Goal: Transaction & Acquisition: Book appointment/travel/reservation

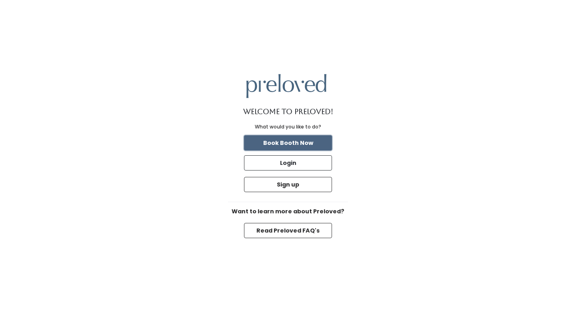
click at [292, 141] on button "Book Booth Now" at bounding box center [288, 142] width 88 height 15
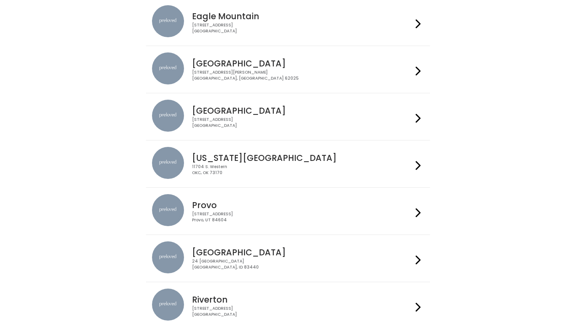
scroll to position [151, 0]
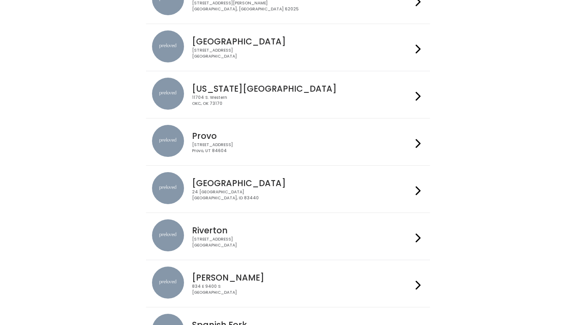
click at [288, 150] on div "[STREET_ADDRESS]" at bounding box center [302, 148] width 220 height 12
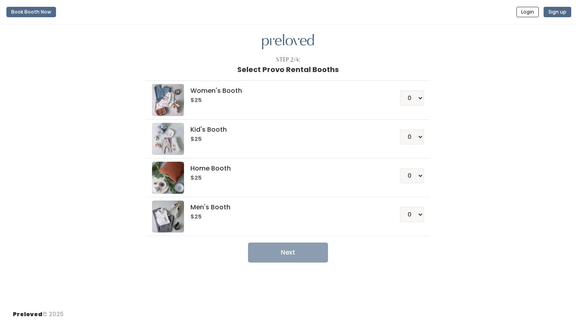
click at [415, 106] on div "Women's Booth $25 0 1 2 3 4" at bounding box center [288, 100] width 272 height 32
click at [413, 102] on select "0 1 2 3 4" at bounding box center [412, 97] width 24 height 15
select select "1"
click at [400, 90] on select "0 1 2 3 4" at bounding box center [412, 97] width 24 height 15
click at [309, 263] on div "Step 2/4: Select Provo Rental Booths Women's Booth $25 0 1 2 3 4 Kid's Booth $2…" at bounding box center [288, 163] width 576 height 279
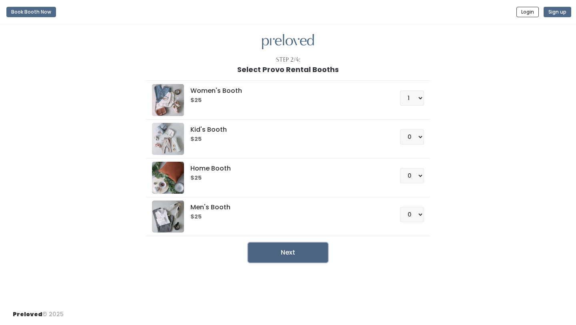
click at [307, 256] on button "Next" at bounding box center [288, 252] width 80 height 20
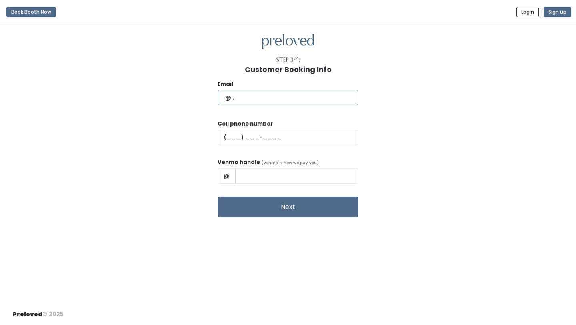
click at [316, 101] on input "text" at bounding box center [288, 97] width 141 height 15
type input "kkhountham2@gmail.com"
click at [301, 134] on input "text" at bounding box center [288, 137] width 141 height 15
type input "(801) 717-6141"
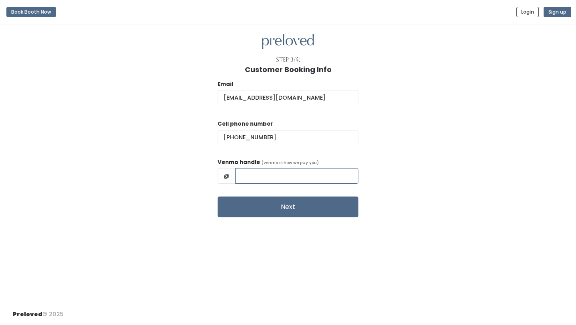
click at [285, 174] on input "text" at bounding box center [296, 175] width 123 height 15
type input "kass_khountham"
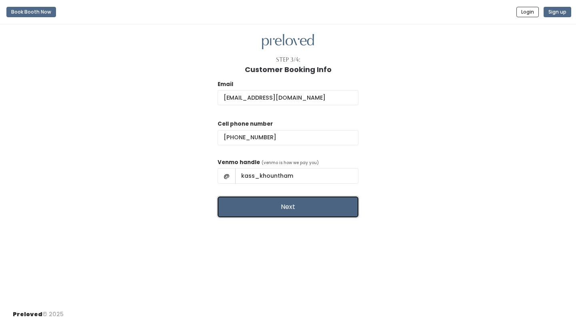
click at [302, 211] on button "Next" at bounding box center [288, 206] width 141 height 21
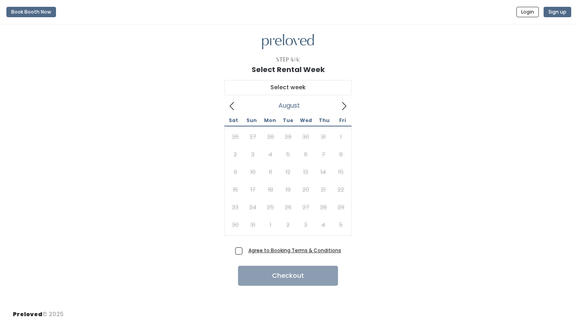
click at [344, 105] on icon at bounding box center [343, 106] width 9 height 9
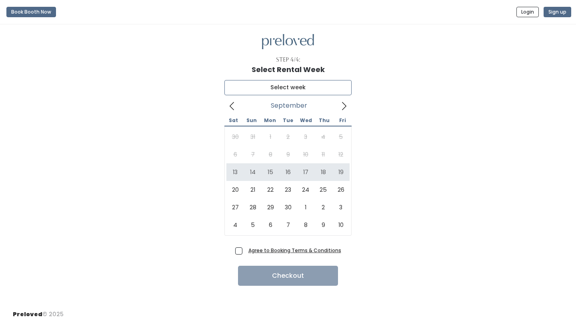
type input "September 13 to September 19"
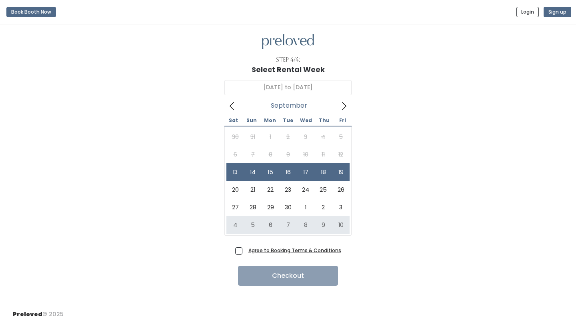
click at [245, 253] on span "Agree to Booking Terms & Conditions" at bounding box center [293, 250] width 96 height 8
click at [245, 251] on input "Agree to Booking Terms & Conditions" at bounding box center [247, 248] width 5 height 5
checkbox input "true"
click at [270, 275] on button "Checkout" at bounding box center [288, 276] width 100 height 20
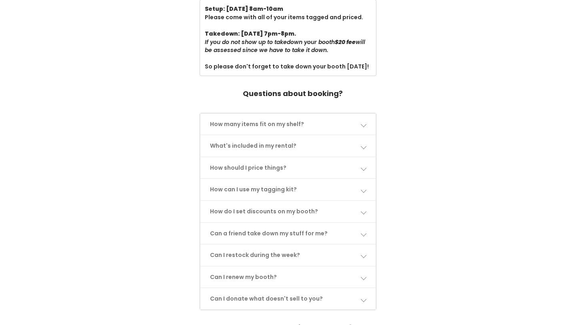
scroll to position [317, 0]
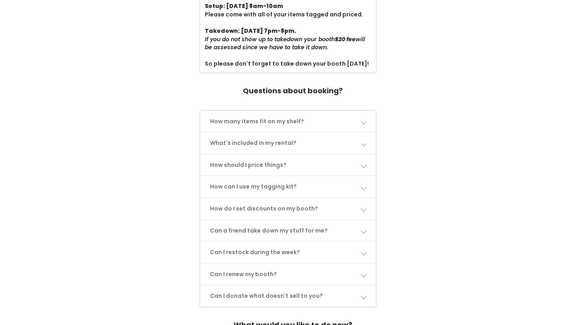
click at [351, 111] on link "How many items fit on my shelf?" at bounding box center [288, 121] width 176 height 21
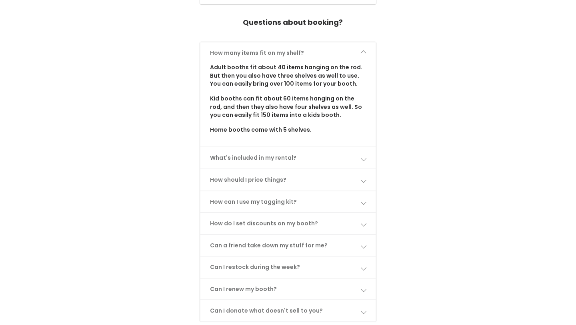
scroll to position [389, 0]
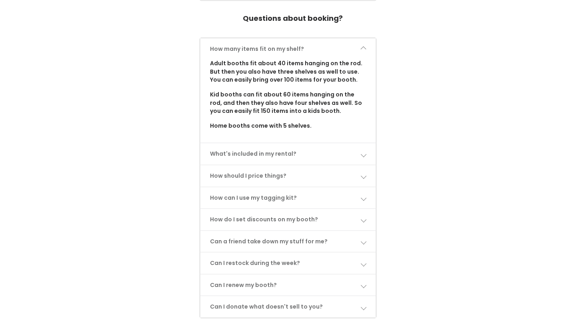
click at [362, 151] on span at bounding box center [363, 154] width 6 height 6
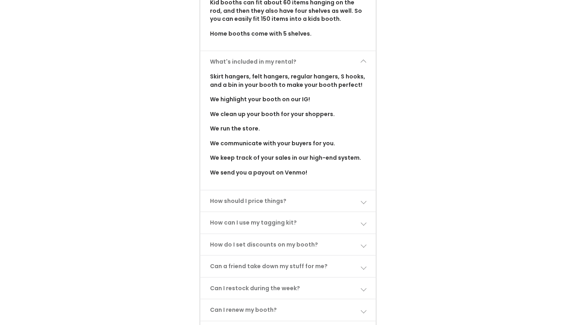
scroll to position [483, 0]
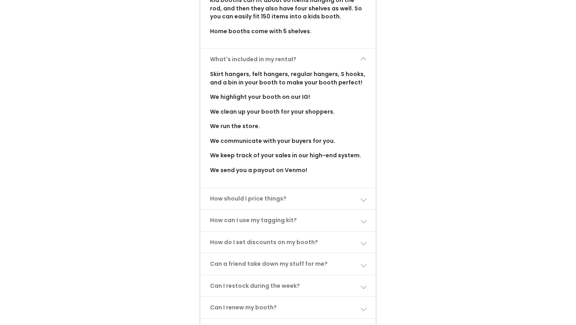
click at [359, 188] on link "How should I price things?" at bounding box center [288, 198] width 176 height 21
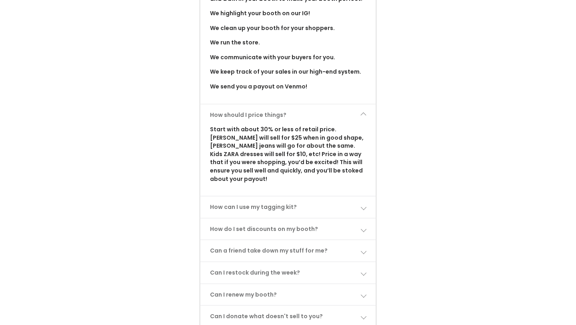
scroll to position [569, 0]
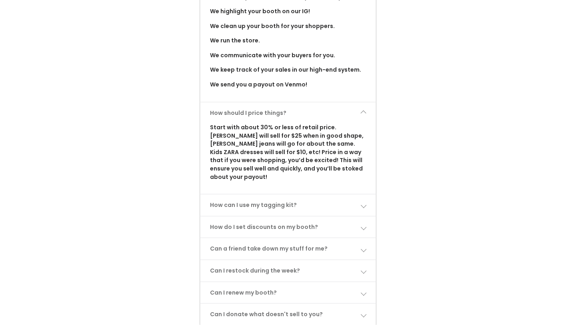
click at [359, 194] on link "How can I use my tagging kit?" at bounding box center [288, 204] width 176 height 21
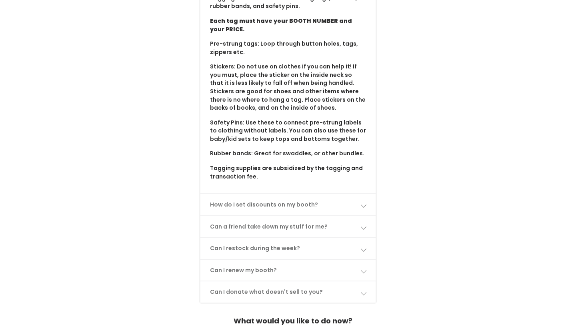
scroll to position [792, 0]
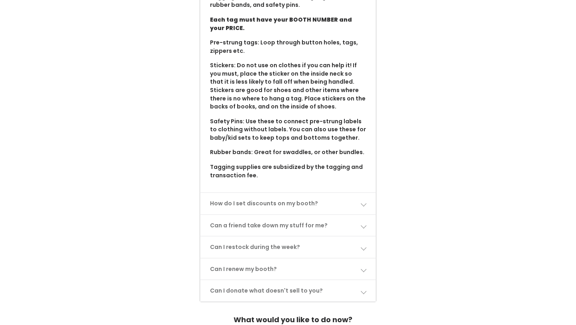
click at [355, 193] on link "How do I set discounts on my booth?" at bounding box center [288, 203] width 176 height 21
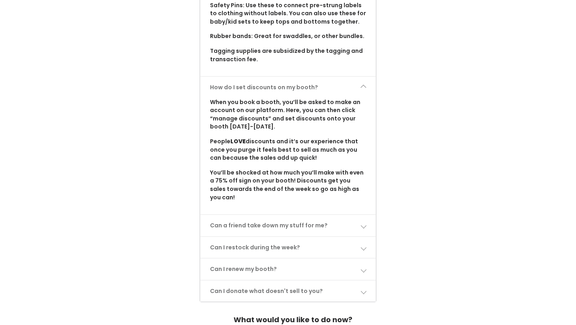
scroll to position [924, 0]
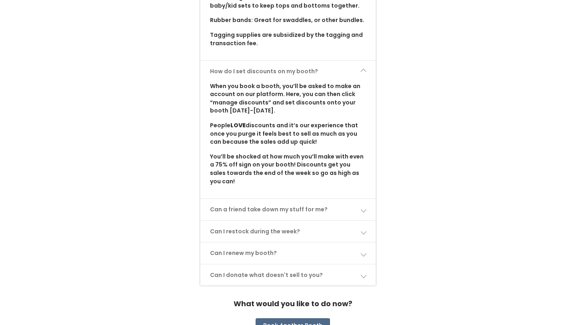
click at [351, 199] on link "Can a friend take down my stuff for me?" at bounding box center [288, 209] width 176 height 21
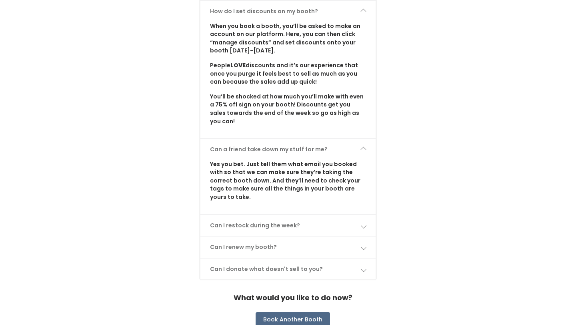
scroll to position [986, 0]
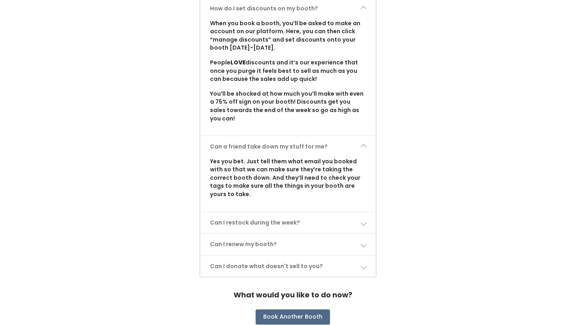
click at [334, 212] on link "Can I restock during the week?" at bounding box center [288, 222] width 176 height 21
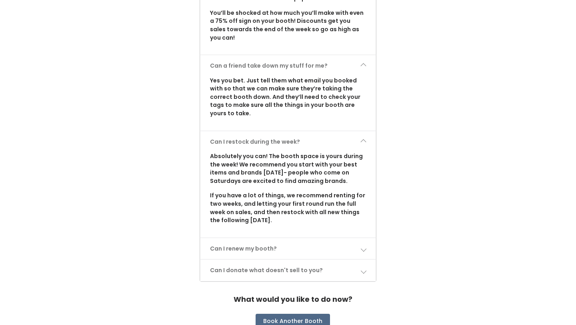
scroll to position [1081, 0]
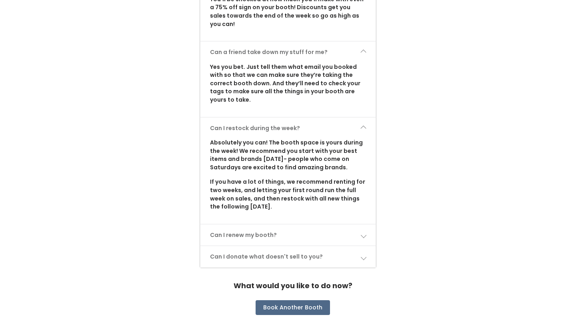
click at [320, 224] on link "Can I renew my booth?" at bounding box center [288, 234] width 176 height 21
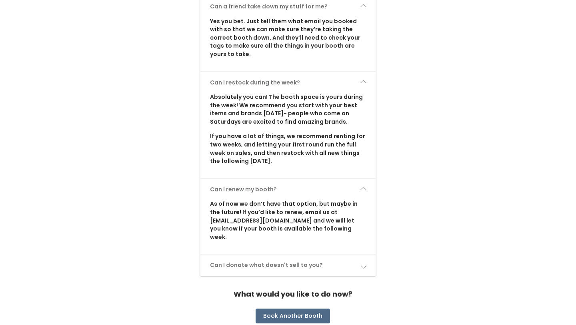
scroll to position [1126, 0]
click at [308, 254] on link "Can I donate what doesn't sell to you?" at bounding box center [288, 264] width 176 height 21
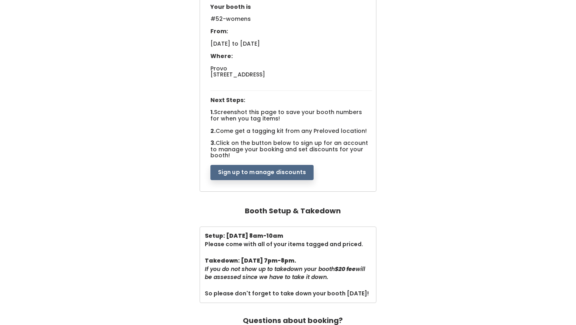
scroll to position [86, 0]
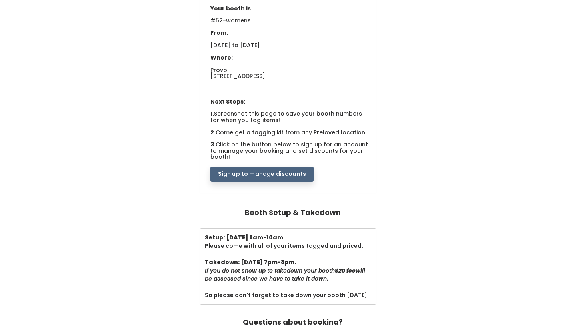
click at [275, 169] on button "Sign up to manage discounts" at bounding box center [261, 173] width 103 height 15
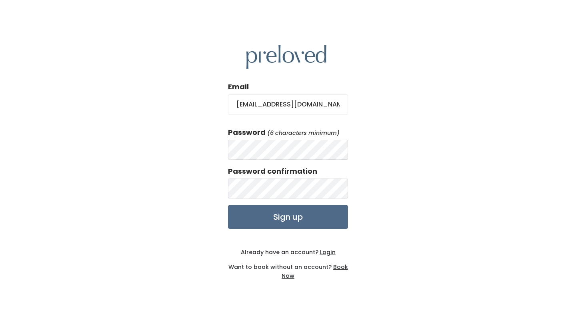
type input "[EMAIL_ADDRESS][DOMAIN_NAME]"
click at [304, 223] on input "Sign up" at bounding box center [288, 217] width 120 height 24
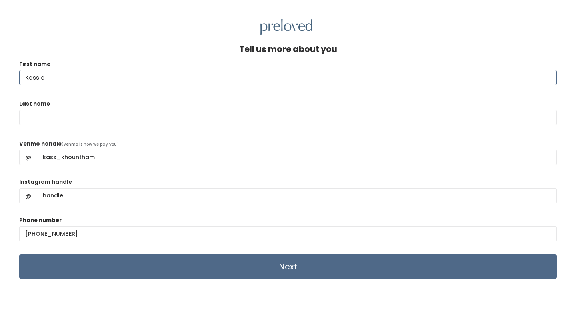
type input "Kassia"
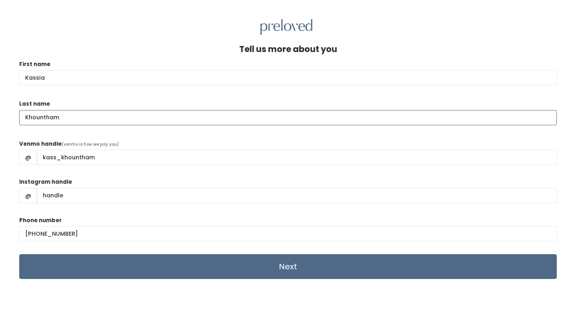
type input "Khountham"
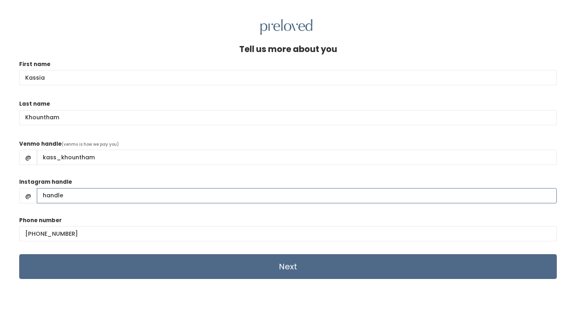
click at [174, 195] on input "Instagram handle" at bounding box center [297, 195] width 520 height 15
type input "kass.khountham"
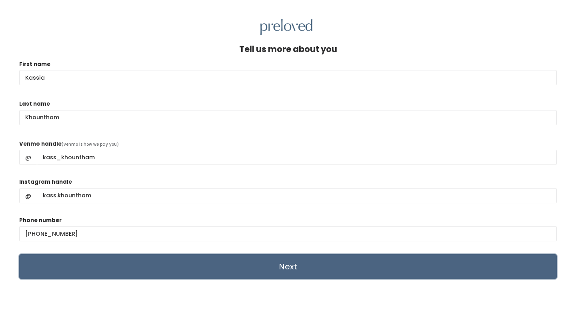
click at [278, 267] on input "Next" at bounding box center [287, 266] width 537 height 25
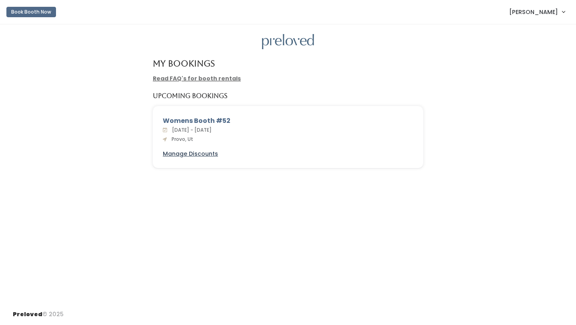
click at [200, 155] on u "Manage Discounts" at bounding box center [190, 154] width 55 height 8
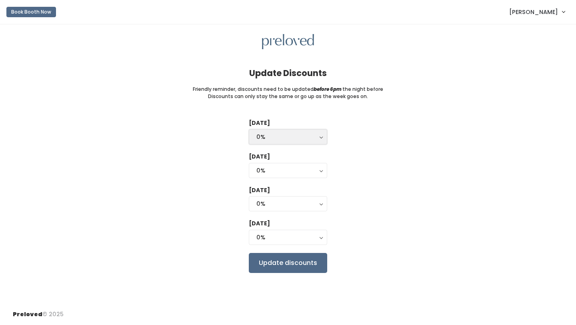
click at [300, 137] on div "0%" at bounding box center [287, 136] width 63 height 9
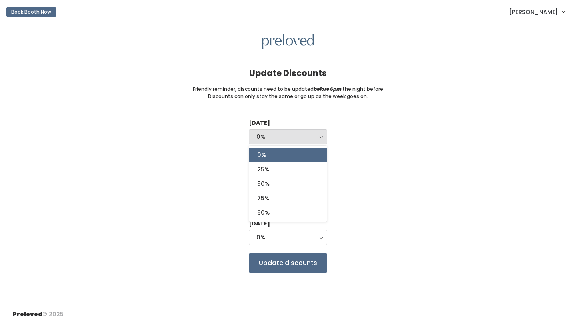
click at [300, 137] on div "0%" at bounding box center [287, 136] width 63 height 9
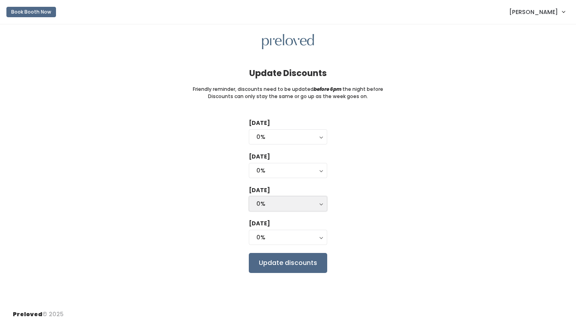
click at [310, 207] on div "0%" at bounding box center [287, 203] width 63 height 9
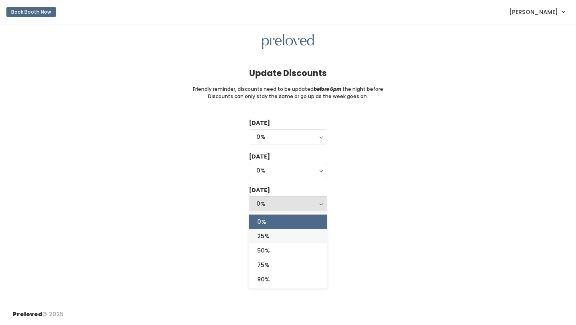
click at [295, 237] on link "25%" at bounding box center [288, 236] width 78 height 14
select select "25%"
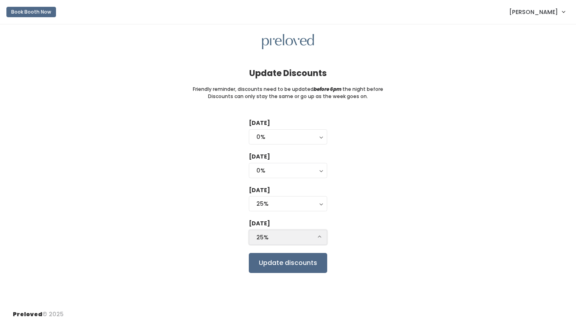
click at [293, 239] on div "25%" at bounding box center [287, 237] width 63 height 9
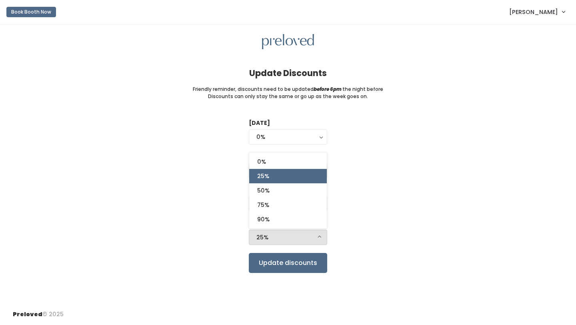
click at [298, 181] on link "25%" at bounding box center [288, 176] width 78 height 14
select select "25%"
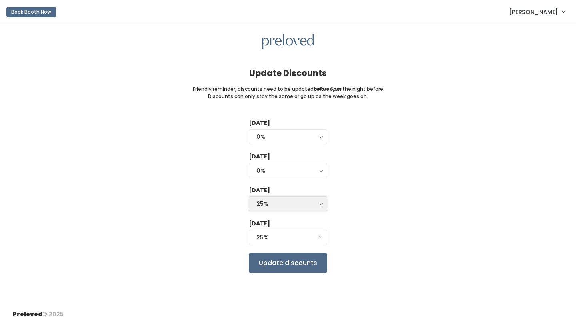
click at [309, 200] on div "25%" at bounding box center [287, 203] width 63 height 9
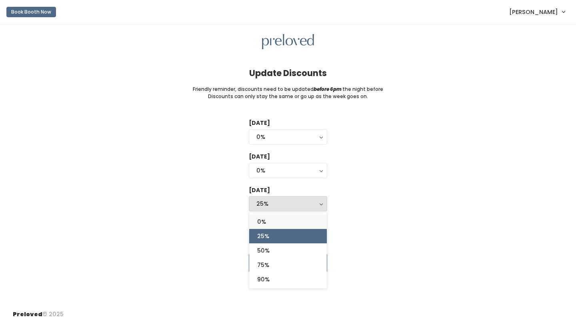
click at [299, 223] on link "0%" at bounding box center [288, 221] width 78 height 14
select select "0%"
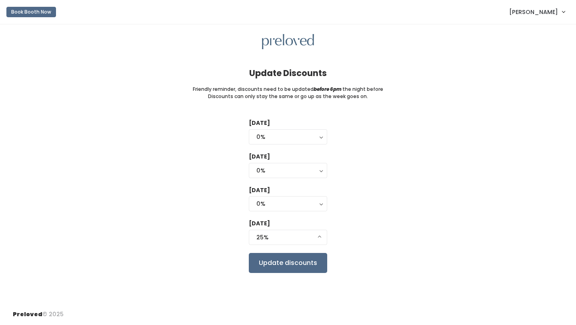
click at [439, 193] on div "Tuesday 0% 25% 50% 75% 90% 0% 0% 25% 50% 75% 90% Wednesday 0% 25% 50% 75% 90% 0…" at bounding box center [288, 196] width 550 height 154
click at [294, 235] on div "25%" at bounding box center [287, 237] width 63 height 9
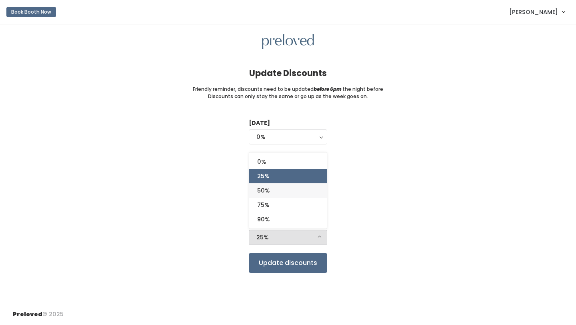
click at [301, 194] on link "50%" at bounding box center [288, 190] width 78 height 14
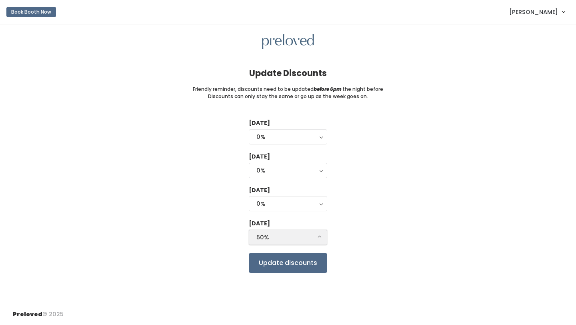
click at [298, 238] on div "50%" at bounding box center [287, 237] width 63 height 9
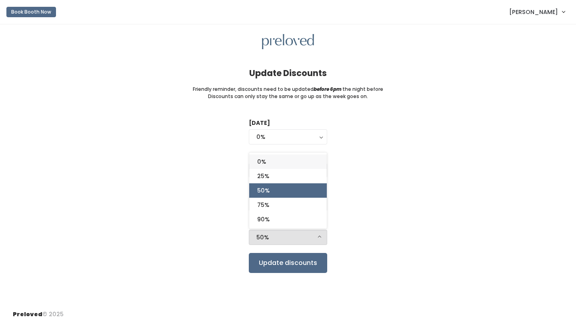
click at [308, 161] on link "0%" at bounding box center [288, 161] width 78 height 14
select select "0%"
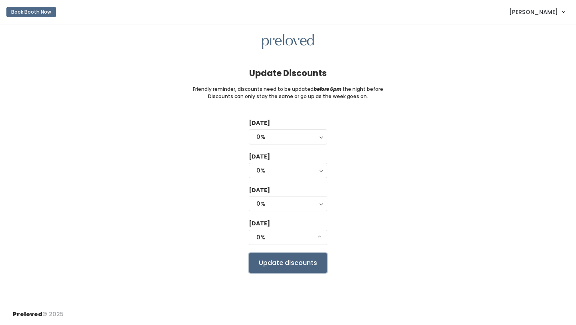
click at [291, 269] on input "Update discounts" at bounding box center [288, 263] width 78 height 20
